Goal: Task Accomplishment & Management: Use online tool/utility

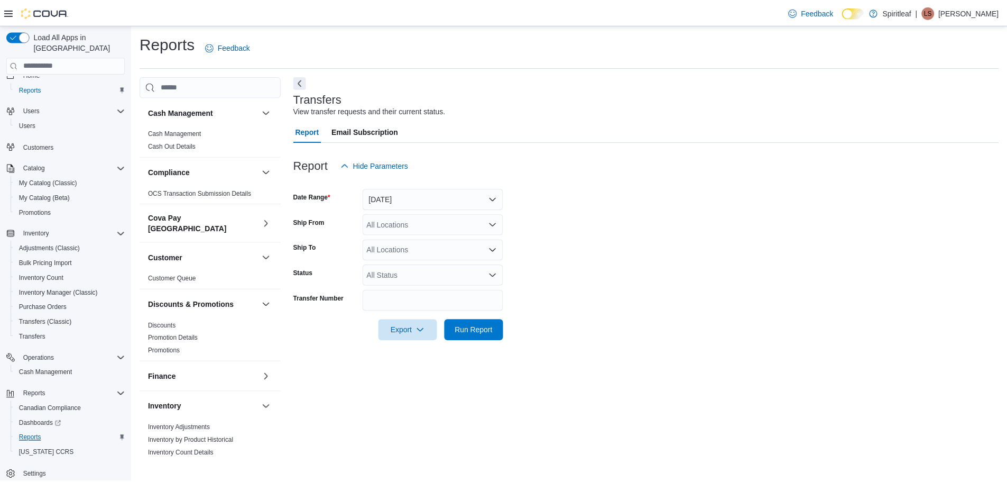
scroll to position [20, 0]
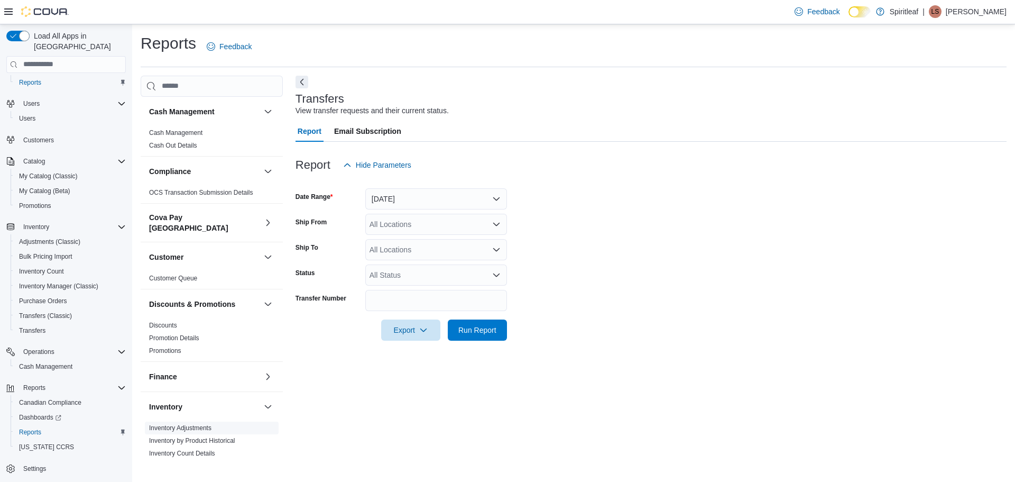
click at [191, 424] on link "Inventory Adjustments" at bounding box center [180, 427] width 62 height 7
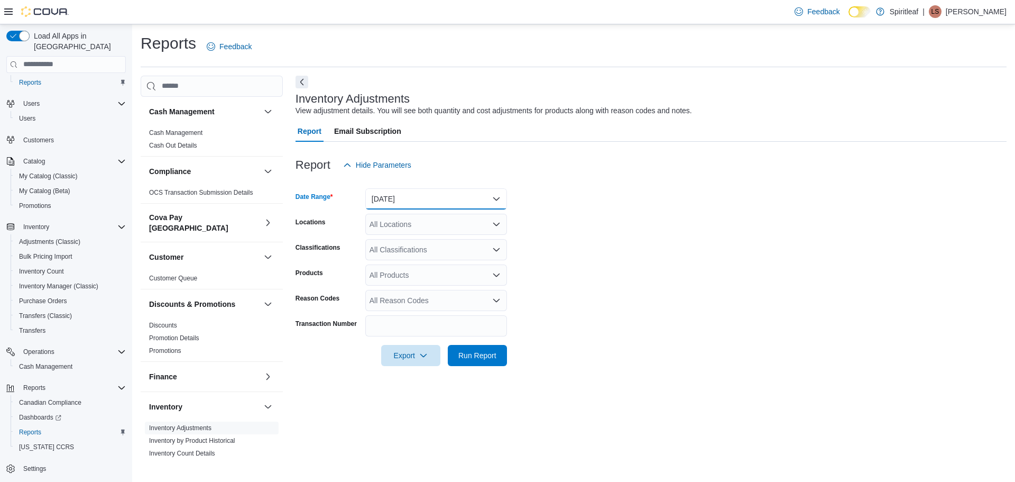
click at [413, 198] on button "[DATE]" at bounding box center [436, 198] width 142 height 21
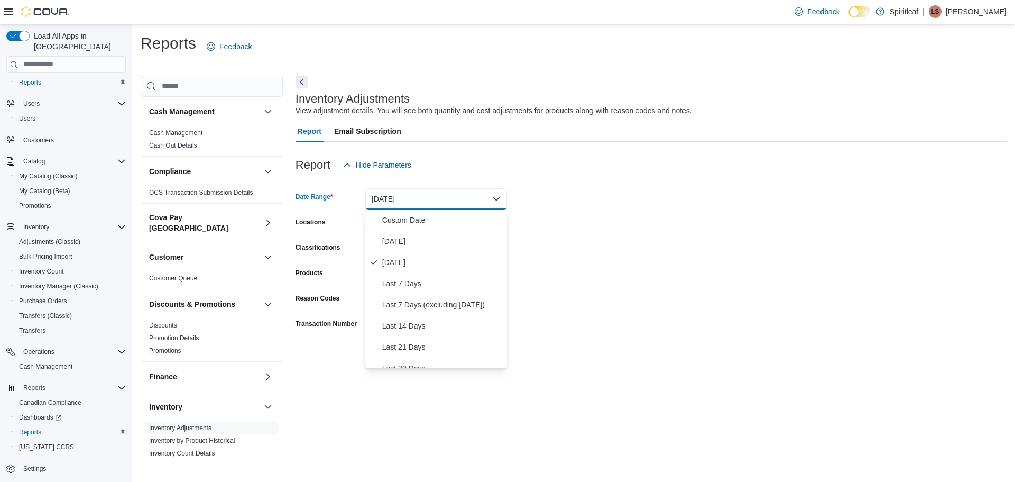
click at [626, 243] on form "Date Range [DATE] Locations All Locations Classifications All Classifications P…" at bounding box center [650, 270] width 711 height 190
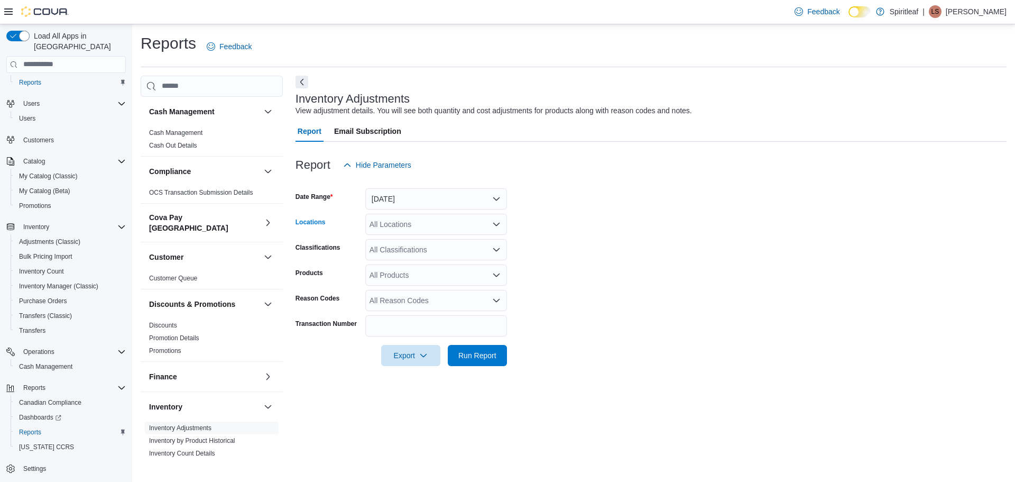
click at [429, 229] on div "All Locations" at bounding box center [436, 224] width 142 height 21
type input "***"
click at [452, 245] on span "[STREET_ADDRESS]" at bounding box center [440, 242] width 73 height 11
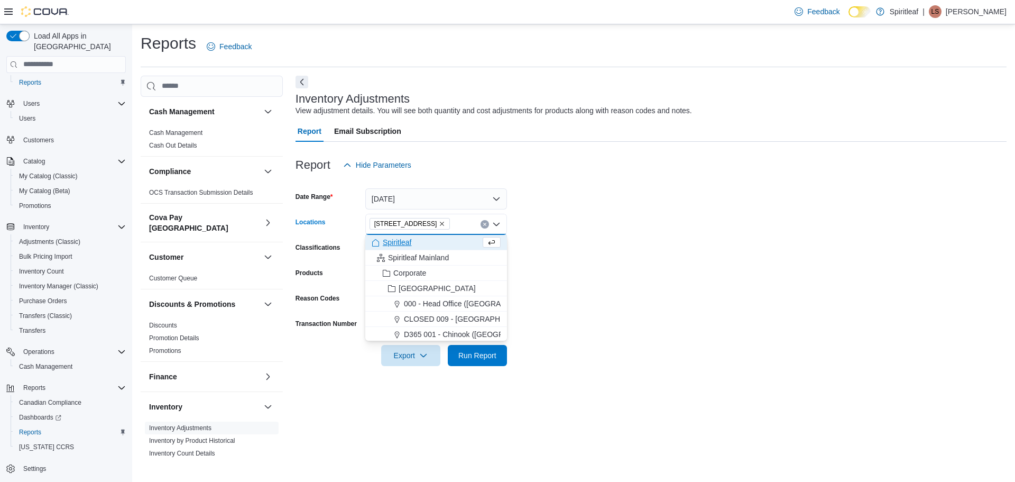
click at [556, 349] on form "Date Range [DATE] Locations [STREET_ADDRESS] Combo box. Selected. [STREET_ADDRE…" at bounding box center [650, 270] width 711 height 190
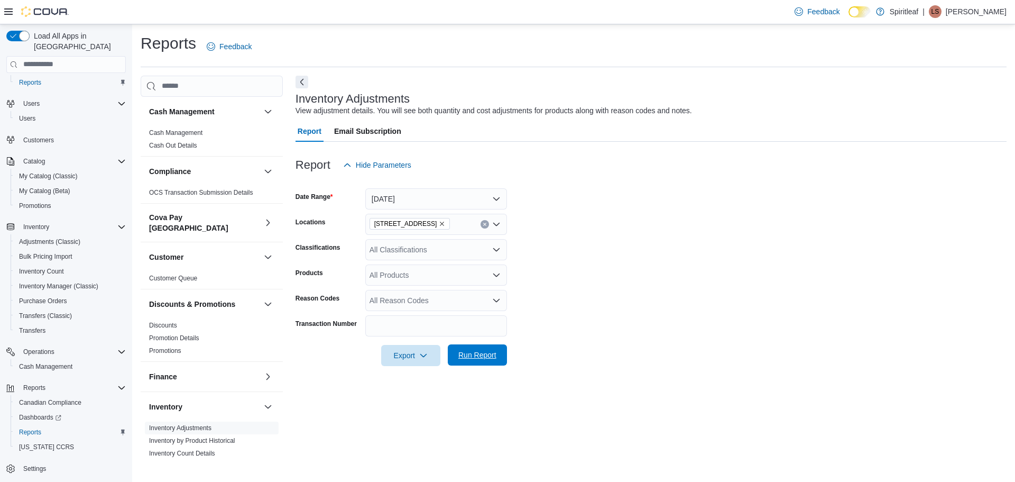
click at [482, 354] on span "Run Report" at bounding box center [477, 354] width 38 height 11
